Goal: Transaction & Acquisition: Obtain resource

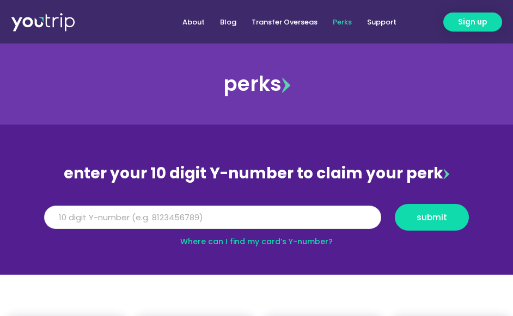
click at [312, 223] on input "Y Number" at bounding box center [212, 218] width 337 height 24
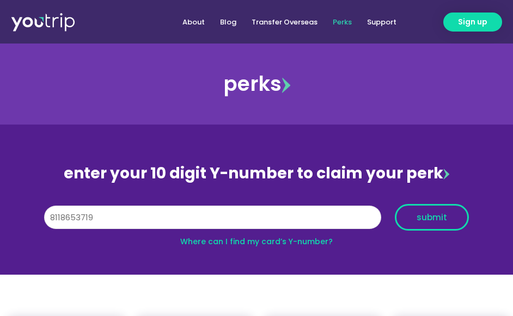
type input "8118653719"
click at [461, 211] on button "submit" at bounding box center [432, 217] width 74 height 27
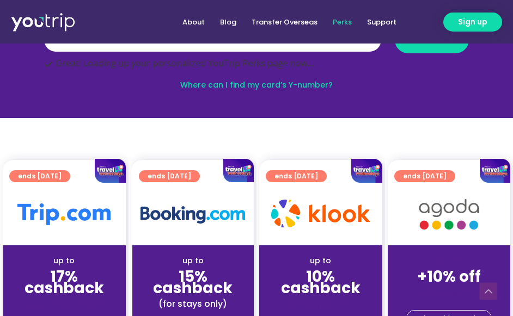
scroll to position [54, 0]
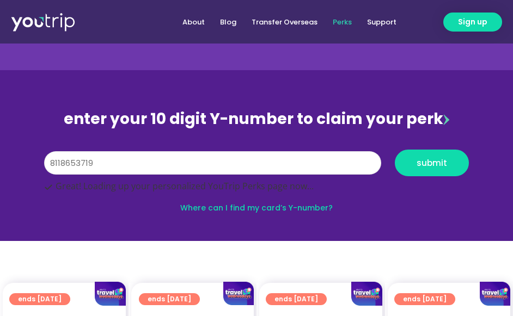
click at [314, 162] on input "8118653719" at bounding box center [212, 163] width 337 height 24
type input "8118653719"
click at [449, 153] on button "submit" at bounding box center [432, 163] width 74 height 27
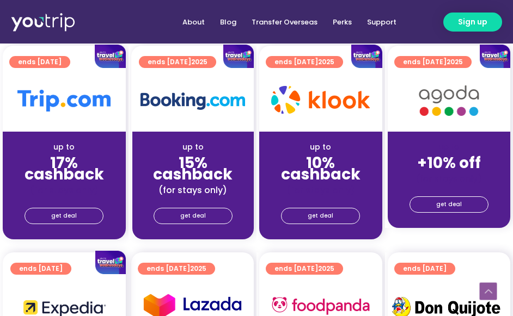
scroll to position [381, 0]
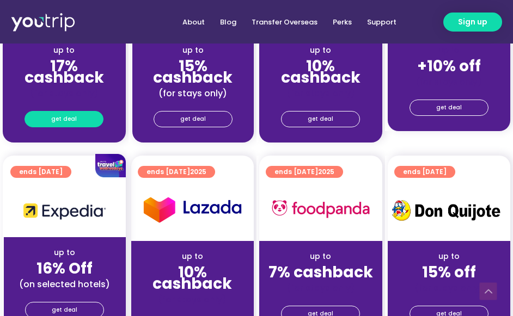
drag, startPoint x: 60, startPoint y: 120, endPoint x: 51, endPoint y: 123, distance: 10.3
click at [72, 278] on strong "16% Off" at bounding box center [64, 268] width 56 height 21
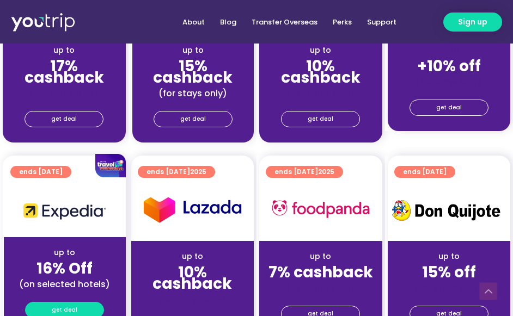
click at [68, 304] on span "get deal" at bounding box center [65, 310] width 26 height 15
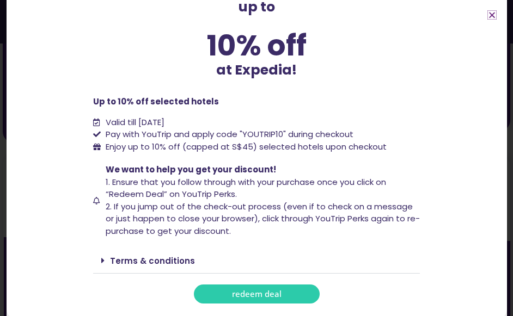
scroll to position [59, 0]
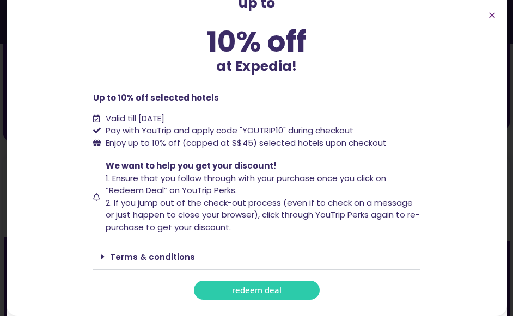
click at [166, 261] on link "Terms & conditions" at bounding box center [152, 257] width 85 height 11
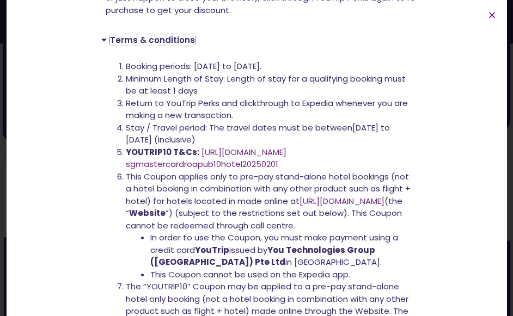
scroll to position [277, 0]
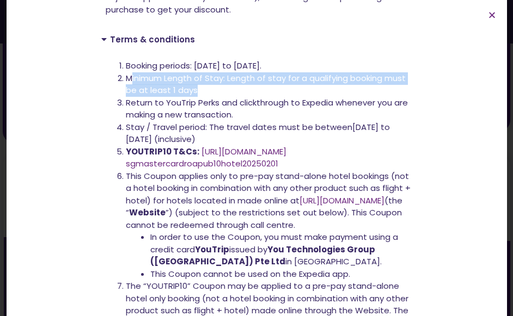
drag, startPoint x: 128, startPoint y: 82, endPoint x: 197, endPoint y: 90, distance: 69.7
click at [194, 90] on li "Minimum Length of Stay: Length of stay for a qualifying booking must be at leas…" at bounding box center [269, 84] width 286 height 25
click at [226, 90] on li "Minimum Length of Stay: Length of stay for a qualifying booking must be at leas…" at bounding box center [269, 84] width 286 height 25
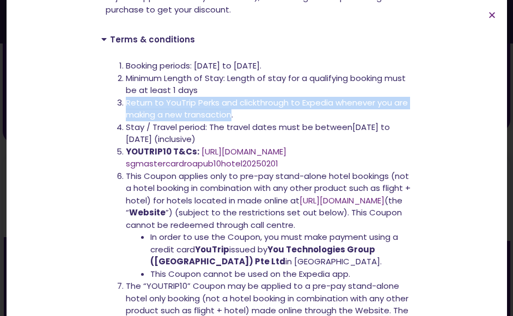
drag, startPoint x: 124, startPoint y: 106, endPoint x: 230, endPoint y: 109, distance: 105.7
click at [230, 109] on span "Return to YouTrip Perks and clickthrough to Expedia whenever you are making a n…" at bounding box center [267, 109] width 282 height 24
click at [269, 111] on li "Return to YouTrip Perks and clickthrough to Expedia whenever you are making a n…" at bounding box center [269, 109] width 286 height 25
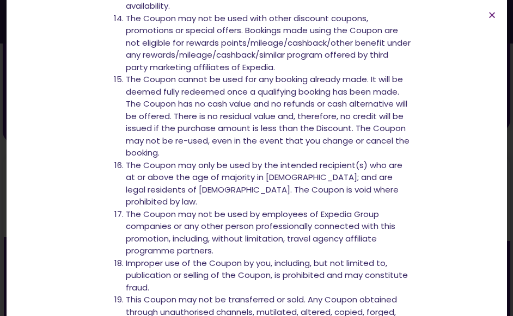
scroll to position [985, 0]
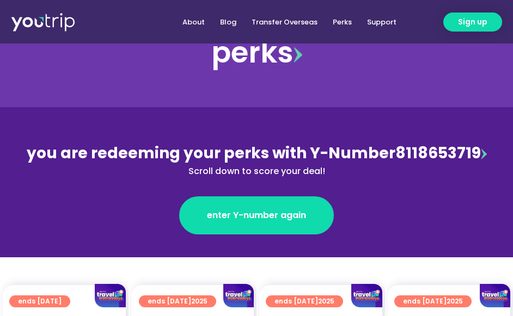
scroll to position [327, 0]
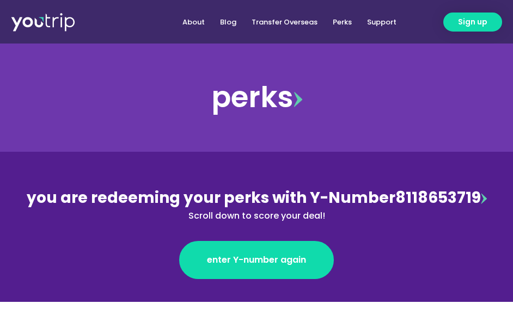
click at [481, 197] on img at bounding box center [484, 198] width 6 height 11
click at [469, 198] on div "you are redeeming your perks with Y-Number 8118653719 Scroll down to score your…" at bounding box center [256, 205] width 473 height 36
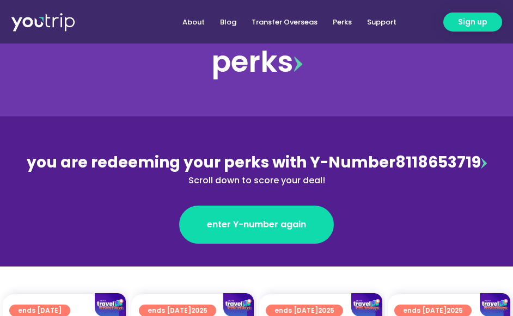
scroll to position [327, 0]
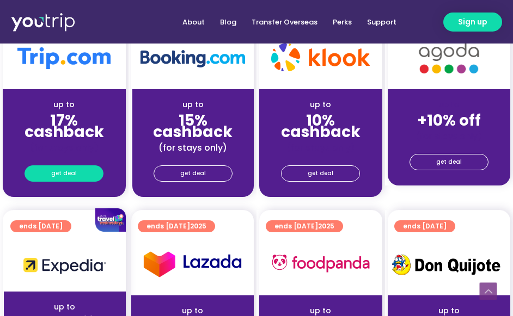
click at [78, 174] on link "get deal" at bounding box center [64, 174] width 79 height 16
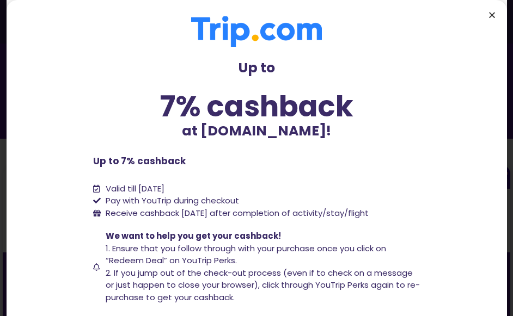
click at [493, 15] on icon "Close" at bounding box center [492, 15] width 8 height 8
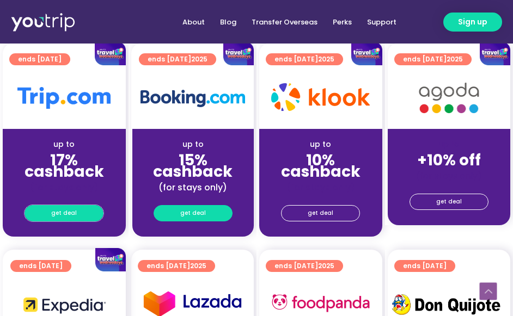
scroll to position [342, 0]
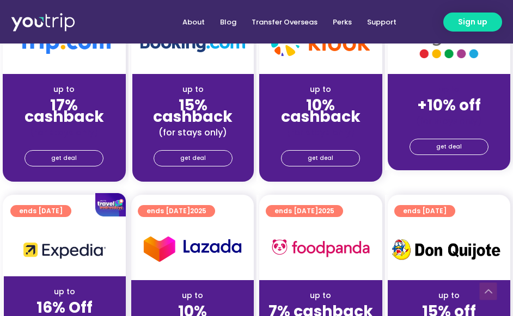
click at [52, 106] on strong "17% cashback" at bounding box center [65, 111] width 80 height 33
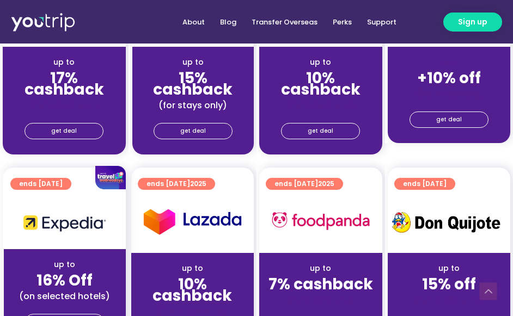
scroll to position [397, 0]
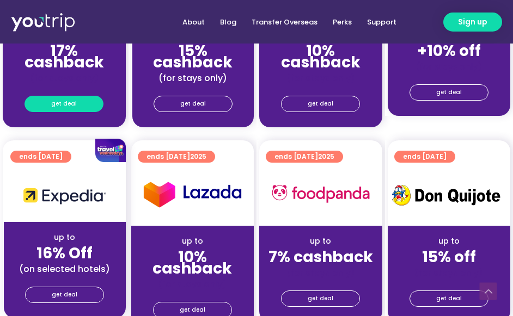
click at [89, 111] on link "get deal" at bounding box center [64, 104] width 79 height 16
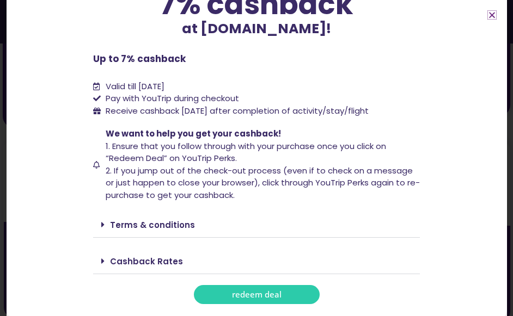
scroll to position [107, 0]
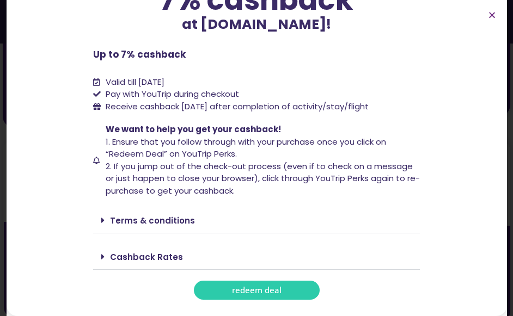
click at [164, 255] on link "Cashback Rates" at bounding box center [146, 257] width 73 height 11
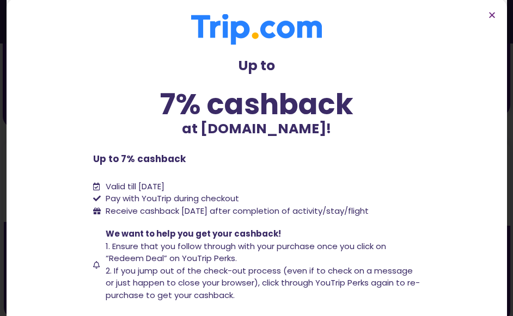
scroll to position [0, 0]
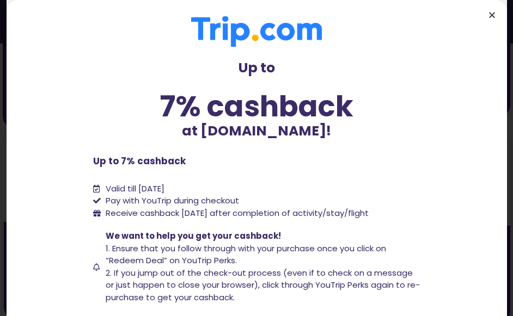
click at [493, 14] on icon "Close" at bounding box center [492, 15] width 8 height 8
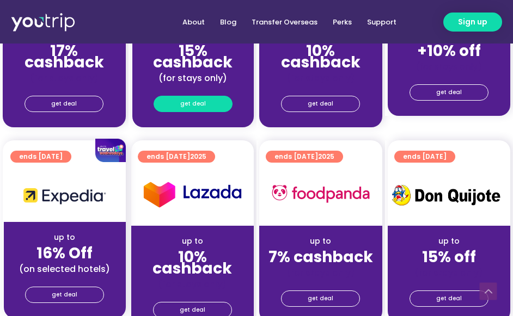
click at [167, 99] on link "get deal" at bounding box center [193, 104] width 79 height 16
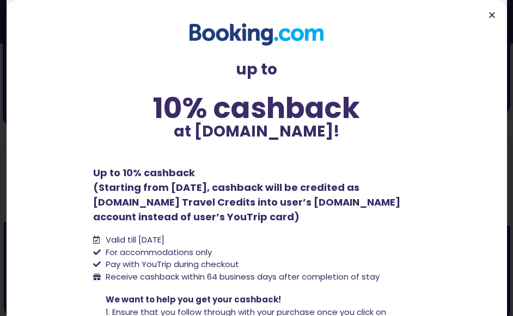
click at [492, 16] on icon "Close" at bounding box center [492, 15] width 8 height 8
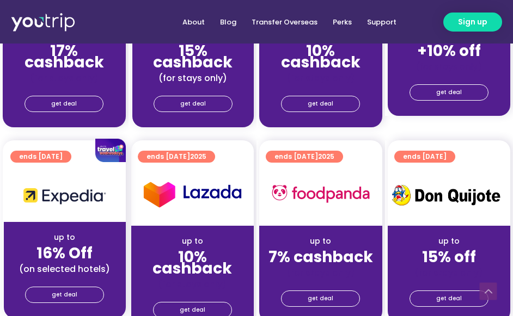
click at [83, 113] on div "get deal" at bounding box center [64, 106] width 123 height 44
click at [83, 112] on link "get deal" at bounding box center [64, 104] width 79 height 16
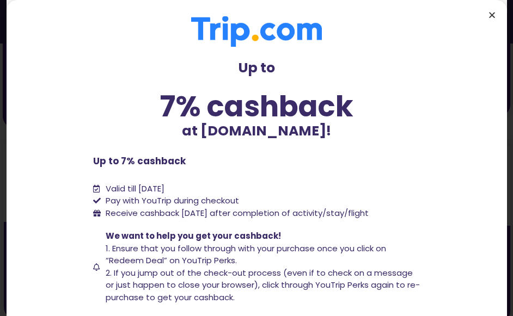
click at [491, 14] on icon "Close" at bounding box center [492, 15] width 8 height 8
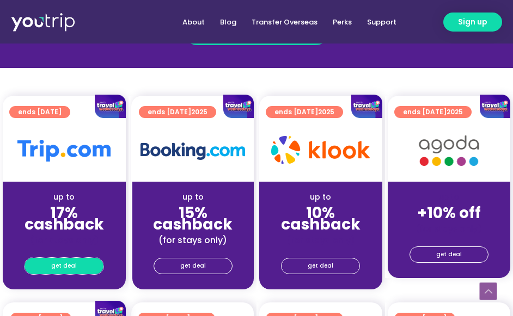
scroll to position [233, 0]
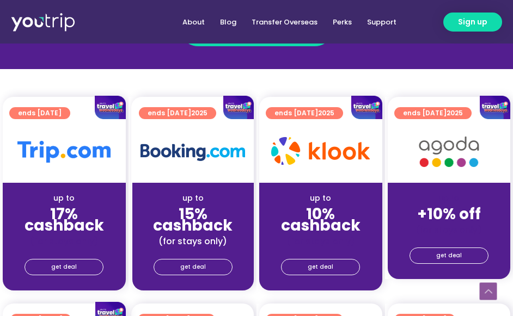
click at [418, 247] on div "get deal" at bounding box center [449, 255] width 123 height 17
click at [419, 249] on link "get deal" at bounding box center [449, 256] width 79 height 16
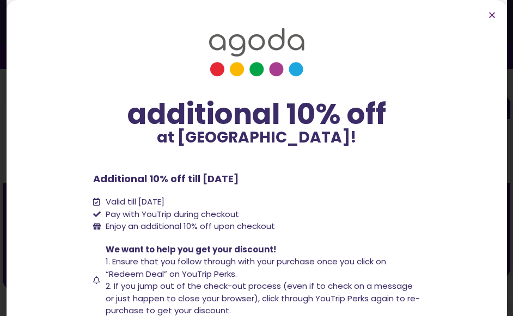
click at [492, 19] on section "additional 10% off at Agoda! additional 10% off at Agoda! Additional 10% off ti…" at bounding box center [257, 200] width 501 height 400
click at [492, 17] on icon "Close" at bounding box center [492, 15] width 8 height 8
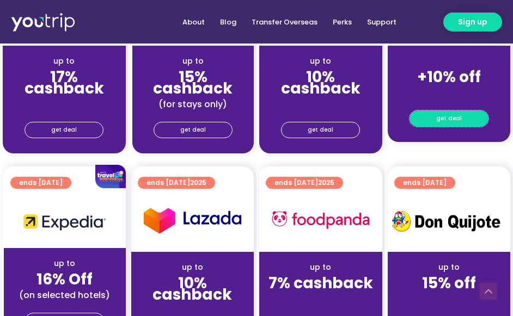
scroll to position [506, 0]
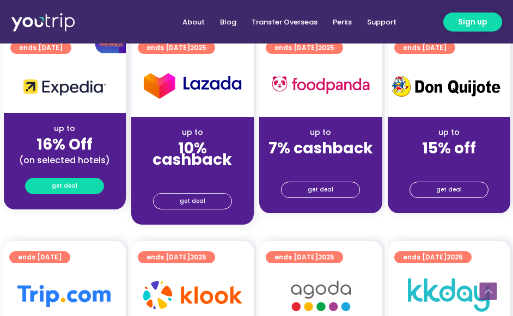
click at [66, 182] on span "get deal" at bounding box center [65, 186] width 26 height 15
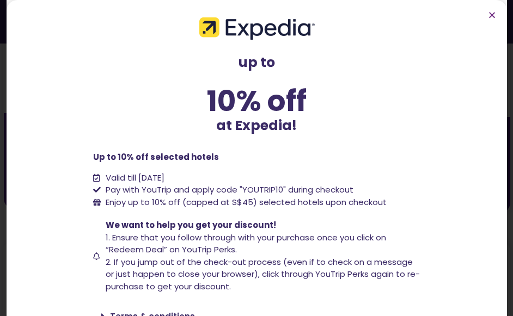
click at [494, 8] on section "up to 10% off at Expedia! up to 10% off at Expedia! Up to 10% off selected hote…" at bounding box center [257, 188] width 501 height 376
click at [492, 11] on icon "Close" at bounding box center [492, 15] width 8 height 8
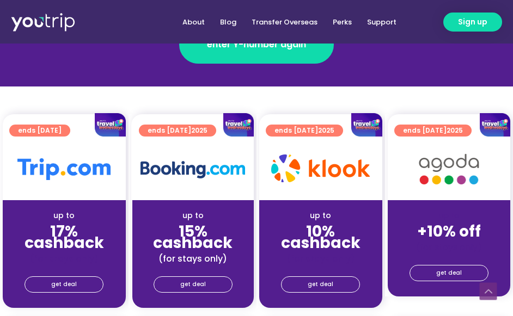
scroll to position [218, 0]
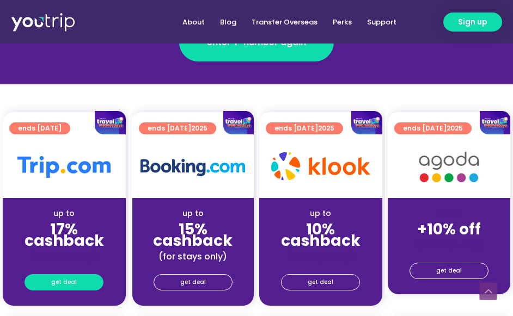
click at [91, 282] on link "get deal" at bounding box center [64, 283] width 79 height 16
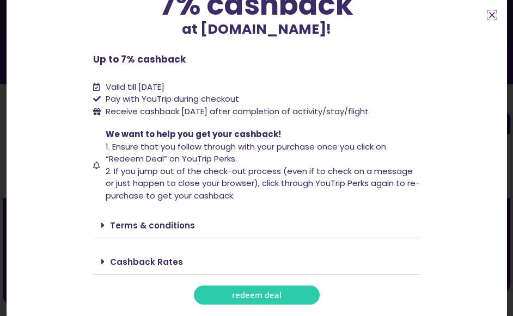
scroll to position [107, 0]
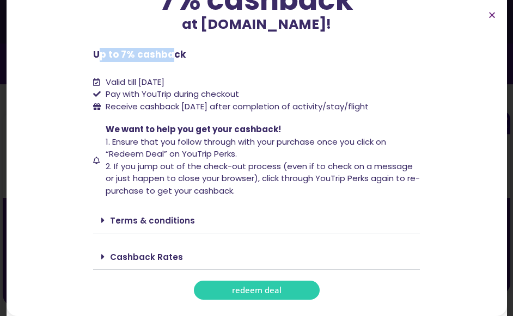
drag, startPoint x: 93, startPoint y: 53, endPoint x: 166, endPoint y: 50, distance: 73.1
click at [166, 50] on b "Up to 7% cashback" at bounding box center [139, 54] width 93 height 13
click at [218, 52] on p "Up to 7% cashback" at bounding box center [256, 55] width 327 height 14
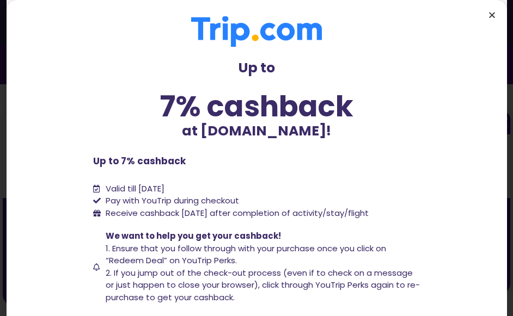
click at [492, 15] on icon "Close" at bounding box center [492, 15] width 8 height 8
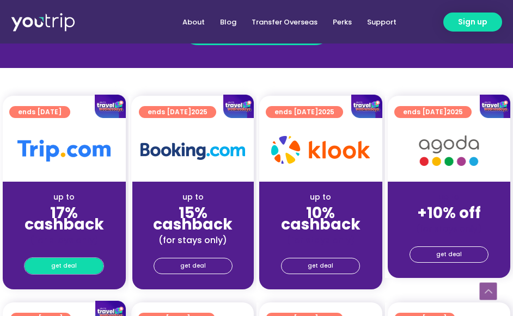
scroll to position [218, 0]
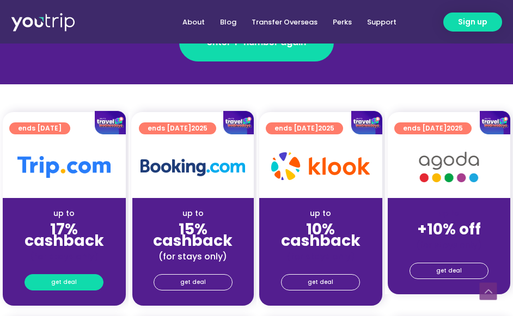
click at [72, 282] on span "get deal" at bounding box center [64, 282] width 26 height 15
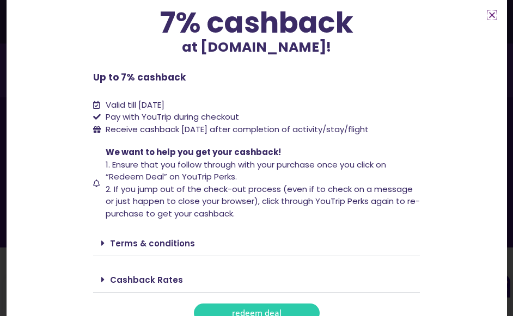
scroll to position [107, 0]
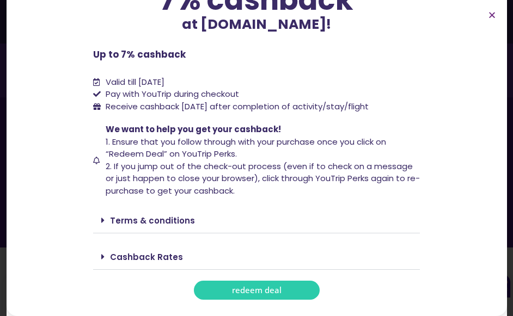
click at [172, 227] on div "Terms & conditions" at bounding box center [256, 221] width 327 height 26
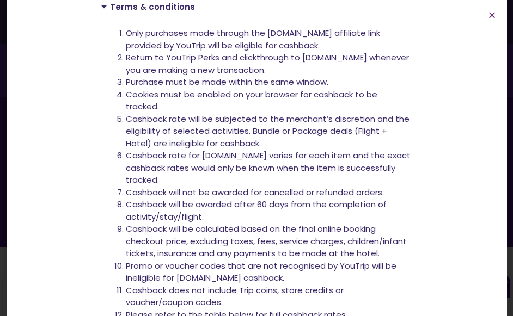
scroll to position [379, 0]
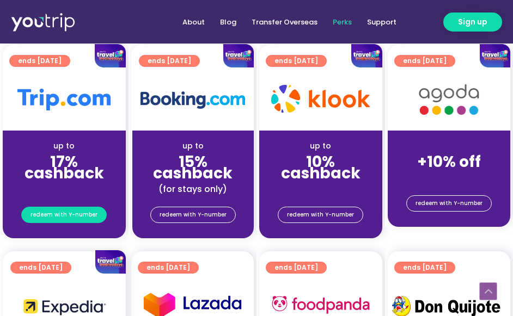
click at [53, 218] on span "redeem with Y-number" at bounding box center [64, 215] width 67 height 15
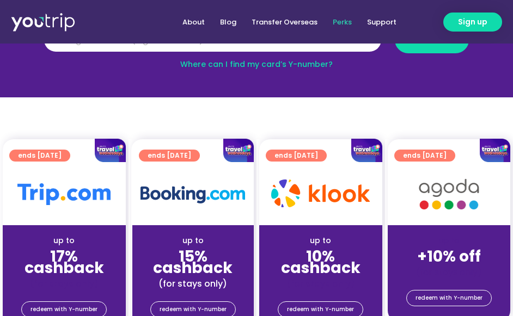
scroll to position [179, 0]
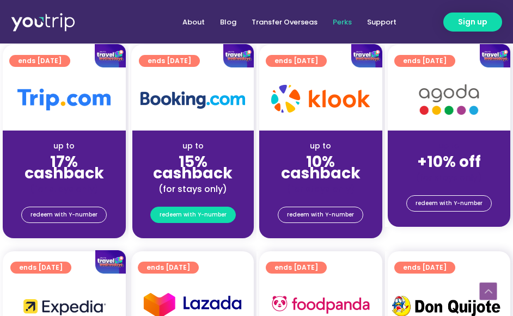
click at [196, 211] on span "redeem with Y-number" at bounding box center [193, 215] width 67 height 15
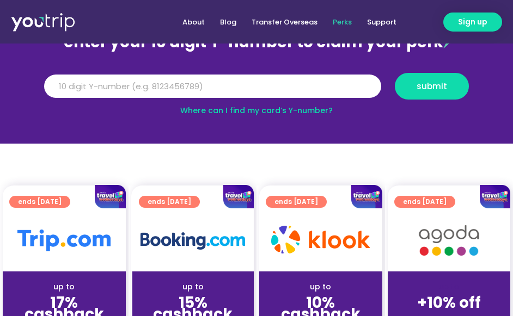
scroll to position [125, 0]
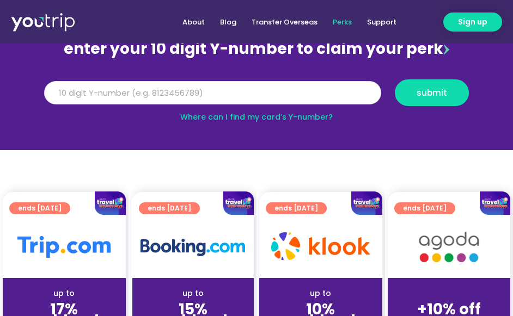
click at [244, 98] on input "Y Number" at bounding box center [212, 93] width 337 height 24
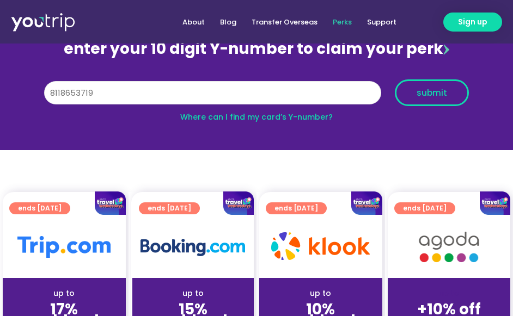
type input "8118653719"
click at [422, 92] on span "submit" at bounding box center [432, 93] width 31 height 8
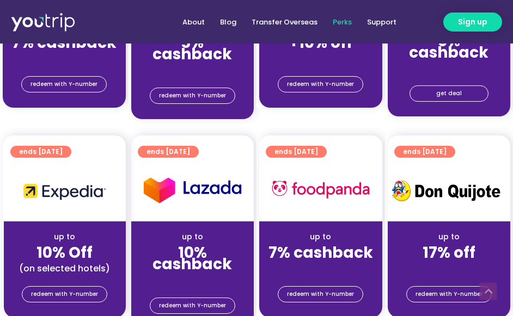
scroll to position [833, 0]
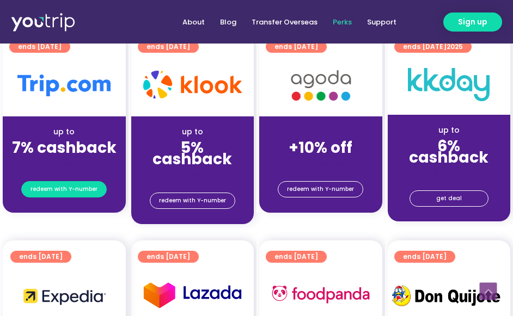
click at [93, 190] on span "redeem with Y-number" at bounding box center [64, 189] width 67 height 15
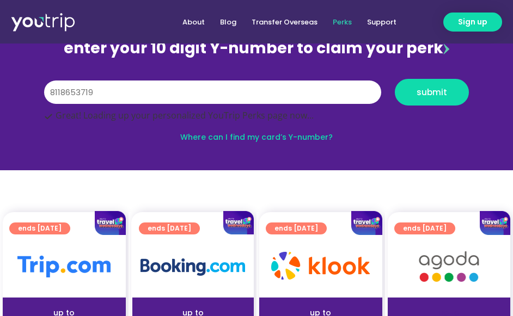
scroll to position [125, 0]
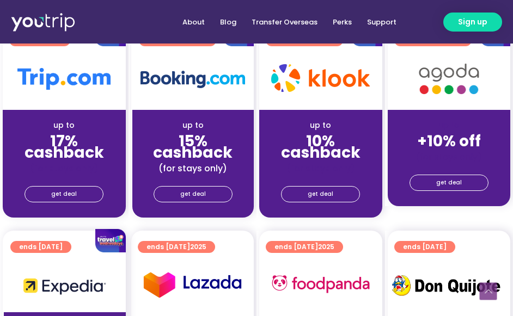
scroll to position [327, 0]
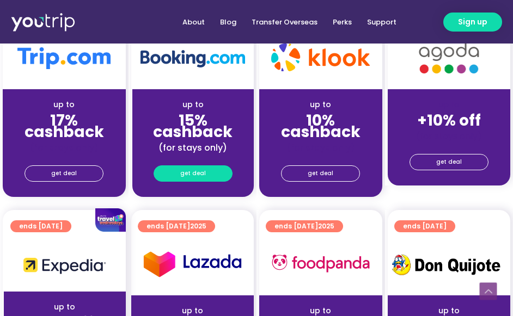
click at [206, 173] on link "get deal" at bounding box center [193, 174] width 79 height 16
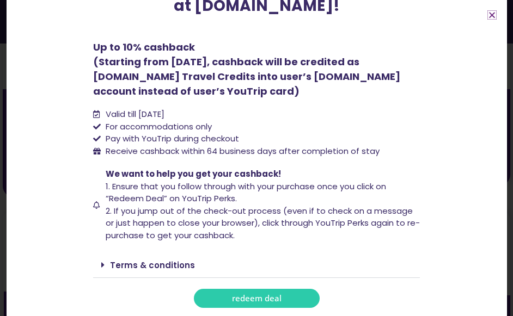
scroll to position [134, 0]
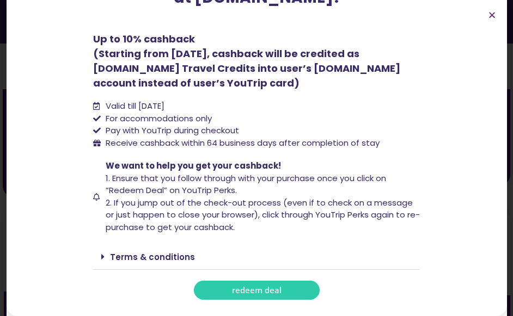
click at [180, 261] on link "Terms & conditions" at bounding box center [152, 257] width 85 height 11
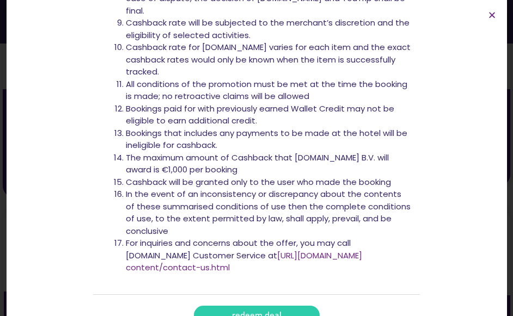
scroll to position [665, 0]
click at [293, 306] on link "redeem deal" at bounding box center [257, 315] width 126 height 19
click at [278, 306] on link "redeem deal" at bounding box center [257, 315] width 126 height 19
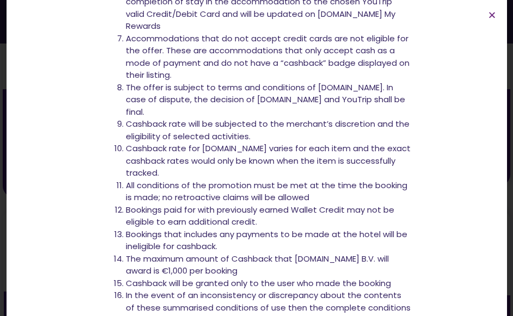
scroll to position [447, 0]
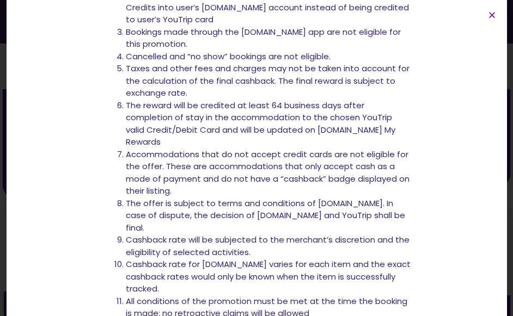
click at [486, 13] on section "up to 10% cashback at Booking.com! up to 10% cashback at Booking.com! Up to 10%…" at bounding box center [257, 56] width 501 height 1006
click at [488, 13] on icon "Close" at bounding box center [492, 15] width 8 height 8
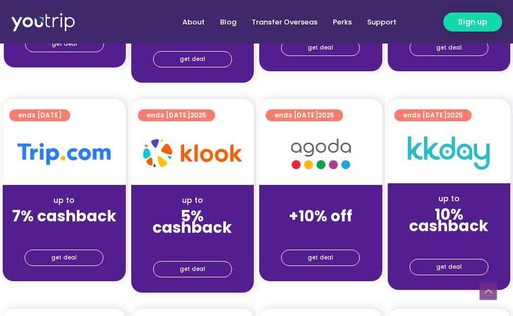
scroll to position [654, 0]
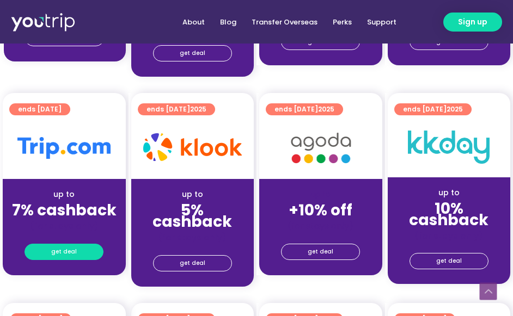
click at [62, 251] on span "get deal" at bounding box center [64, 252] width 26 height 15
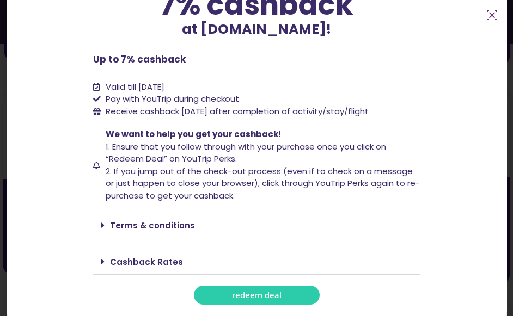
scroll to position [107, 0]
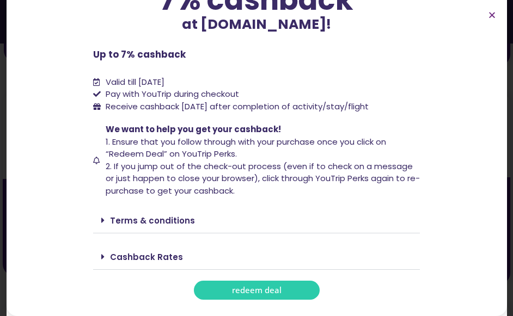
click at [329, 214] on div "Terms & conditions" at bounding box center [256, 221] width 327 height 26
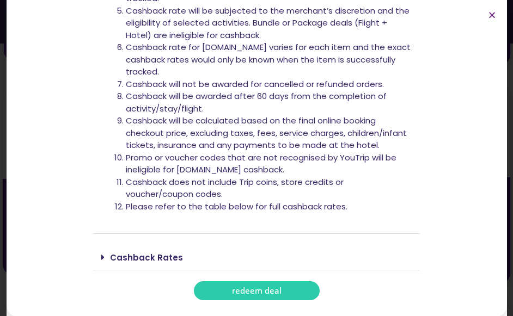
scroll to position [430, 0]
click at [281, 230] on div "Only purchases made through the Trip.com affiliate link provided by YouTrip wil…" at bounding box center [256, 72] width 327 height 324
click at [236, 264] on div "Cashback Rates" at bounding box center [256, 258] width 327 height 26
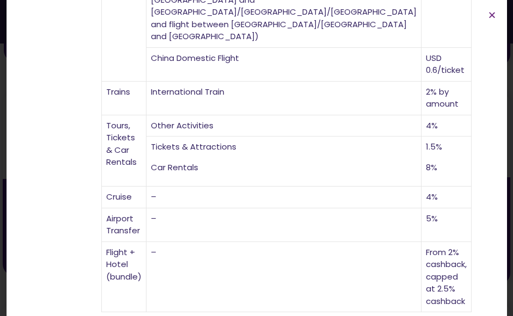
scroll to position [788, 0]
